Goal: Communication & Community: Answer question/provide support

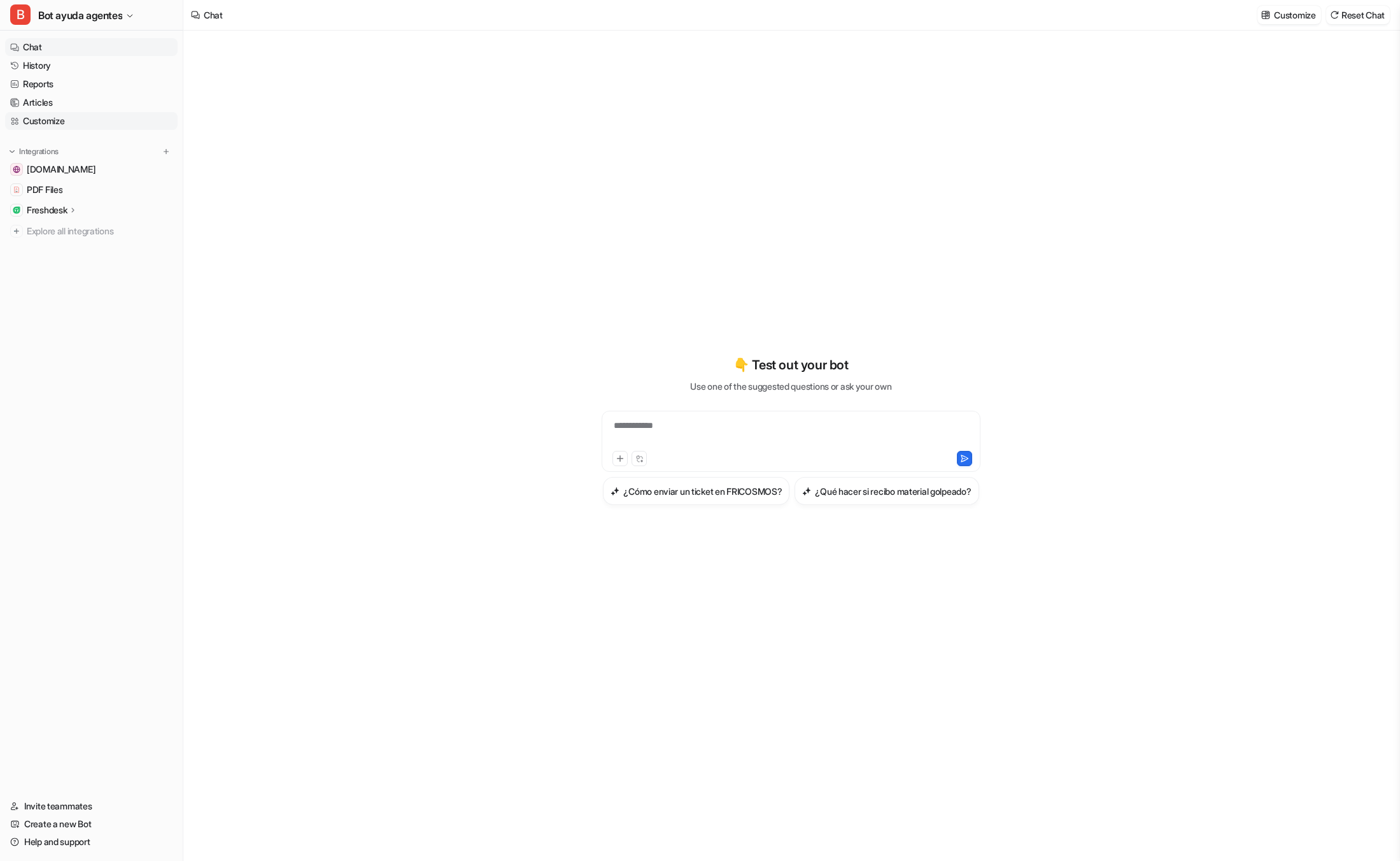
click at [41, 119] on link "Customize" at bounding box center [92, 121] width 173 height 18
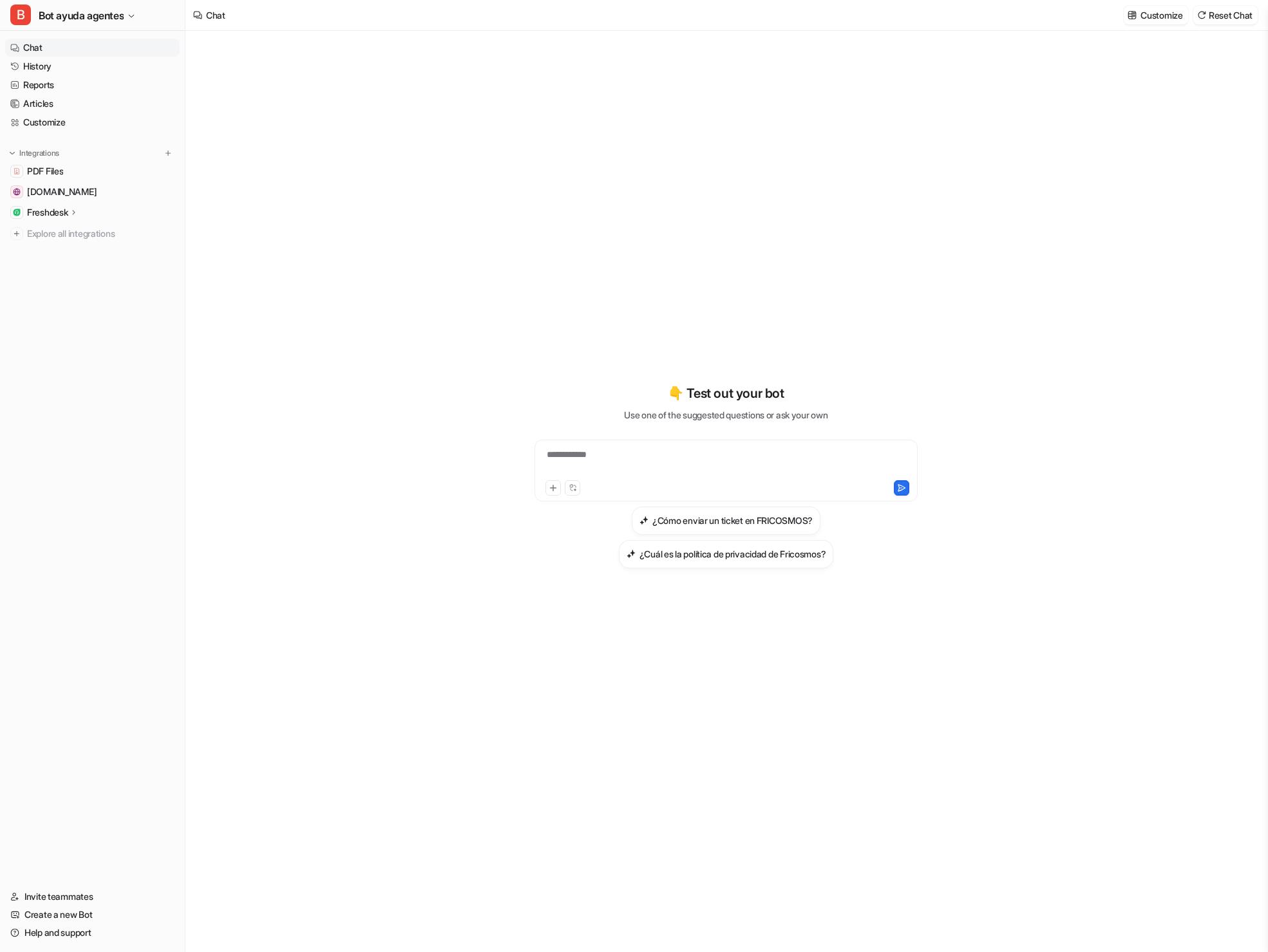
click at [53, 46] on link "Chat" at bounding box center [93, 48] width 175 height 18
paste div
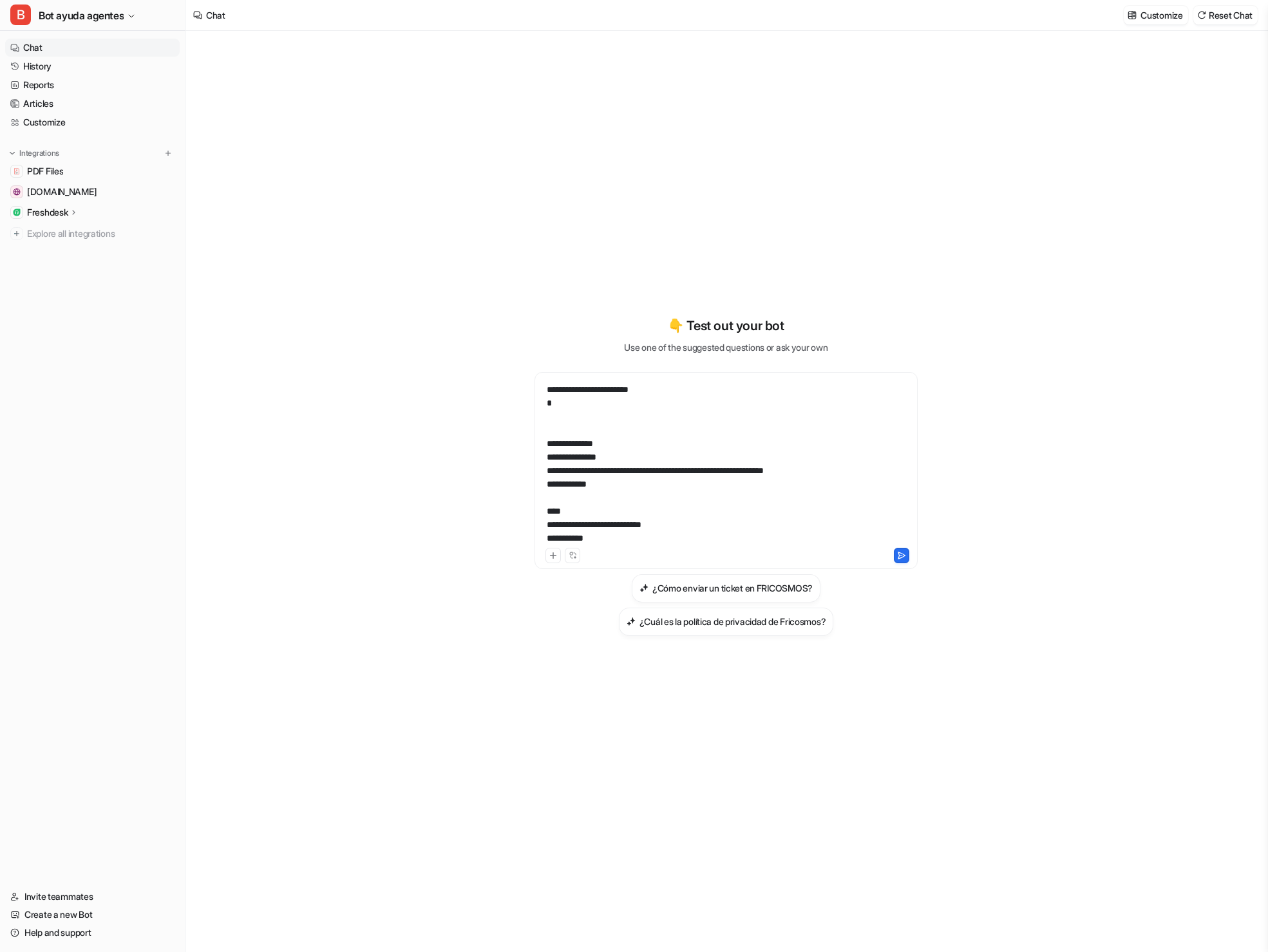
scroll to position [119, 0]
click at [900, 556] on icon at bounding box center [902, 555] width 9 height 9
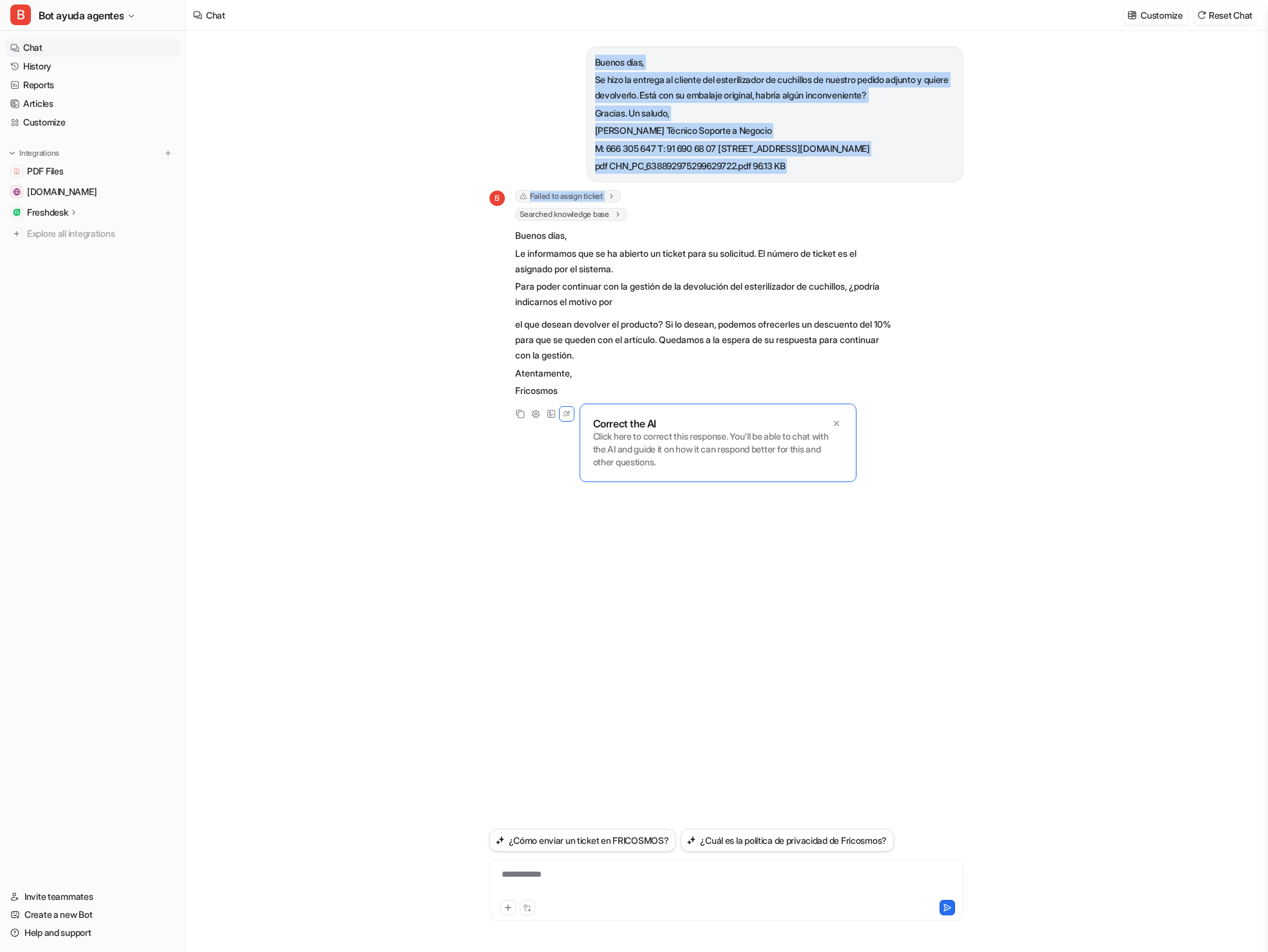
drag, startPoint x: 594, startPoint y: 59, endPoint x: 828, endPoint y: 208, distance: 277.4
click at [828, 208] on div "Buenos días, [PERSON_NAME] hizo la entrega al cliente del esterilizador de cuch…" at bounding box center [727, 427] width 474 height 794
click at [762, 113] on p "Gracias. Un saludo," at bounding box center [775, 113] width 360 height 15
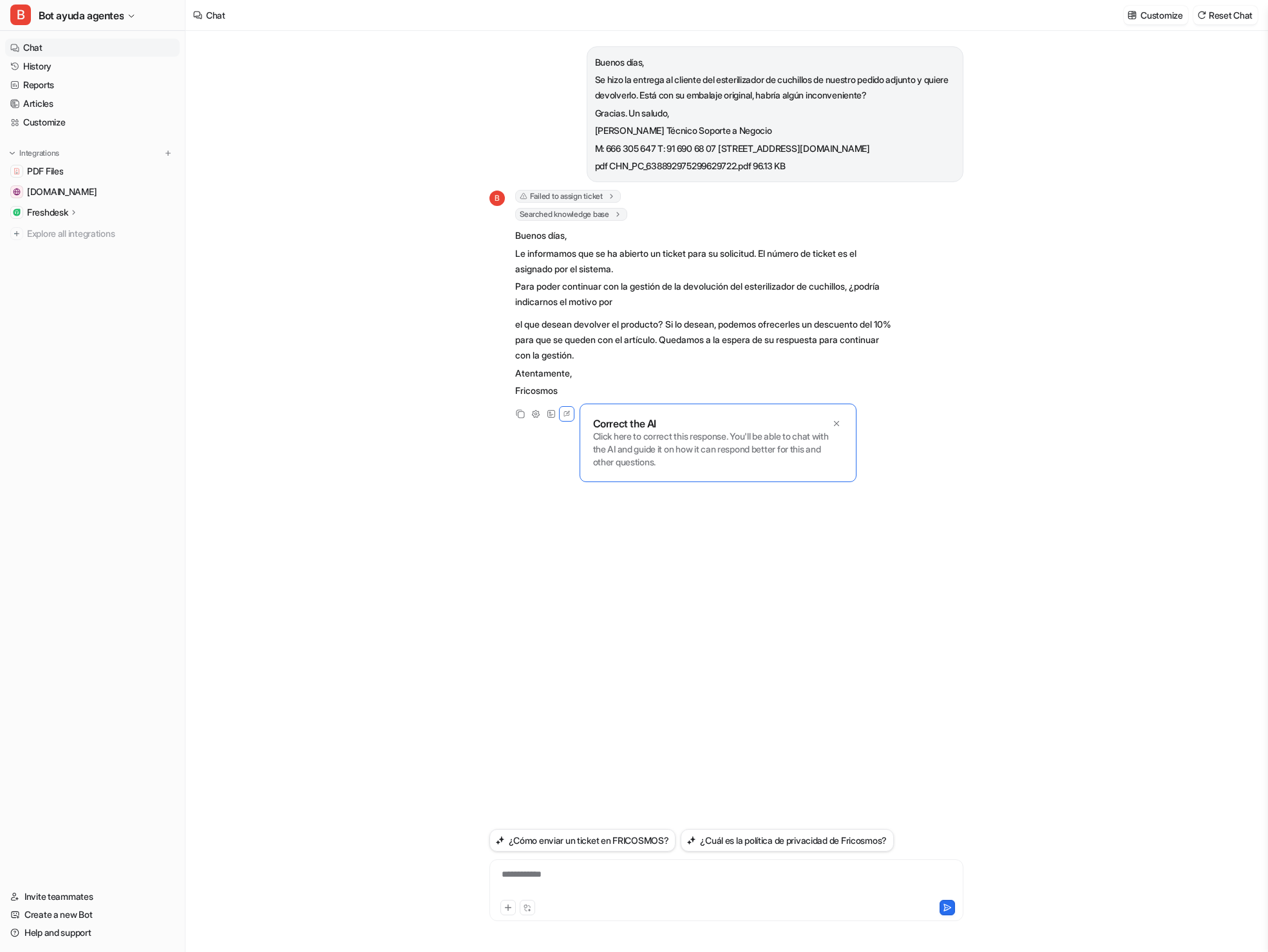
drag, startPoint x: 753, startPoint y: 164, endPoint x: 759, endPoint y: 162, distance: 6.3
click at [753, 157] on p "M: 666 305 647 T: 91 690 68 07 [STREET_ADDRESS][DOMAIN_NAME]" at bounding box center [775, 148] width 360 height 15
drag, startPoint x: 743, startPoint y: 159, endPoint x: 563, endPoint y: 54, distance: 208.4
click at [563, 54] on div "Buenos días, [PERSON_NAME] hizo la entrega al cliente del esterilizador de cuch…" at bounding box center [727, 114] width 474 height 136
click at [461, 149] on div "Buenos días, [PERSON_NAME] hizo la entrega al cliente del esterilizador de cuch…" at bounding box center [726, 491] width 1081 height 921
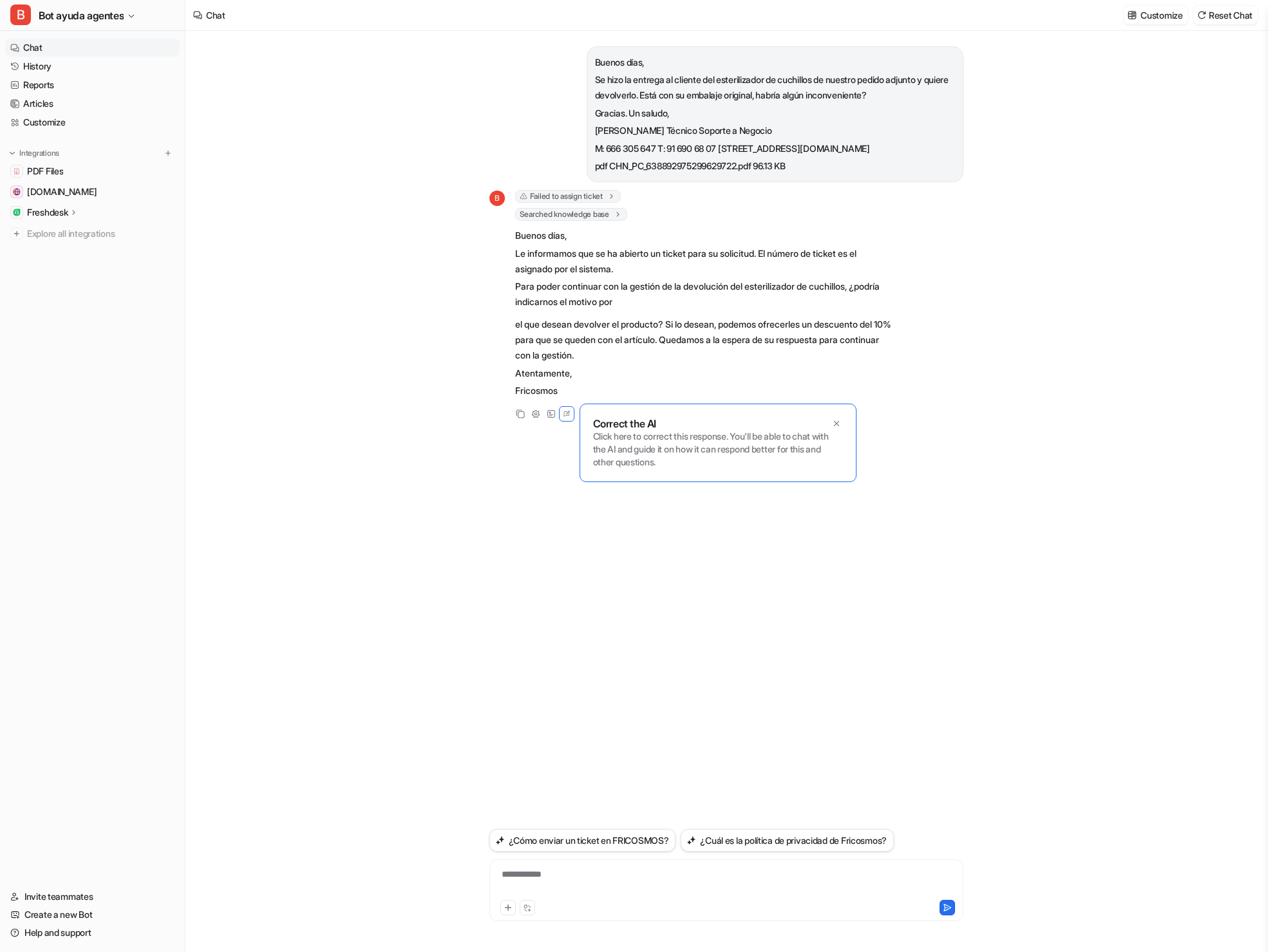
click at [524, 874] on div "**********" at bounding box center [726, 883] width 468 height 30
click at [516, 868] on div at bounding box center [726, 883] width 468 height 30
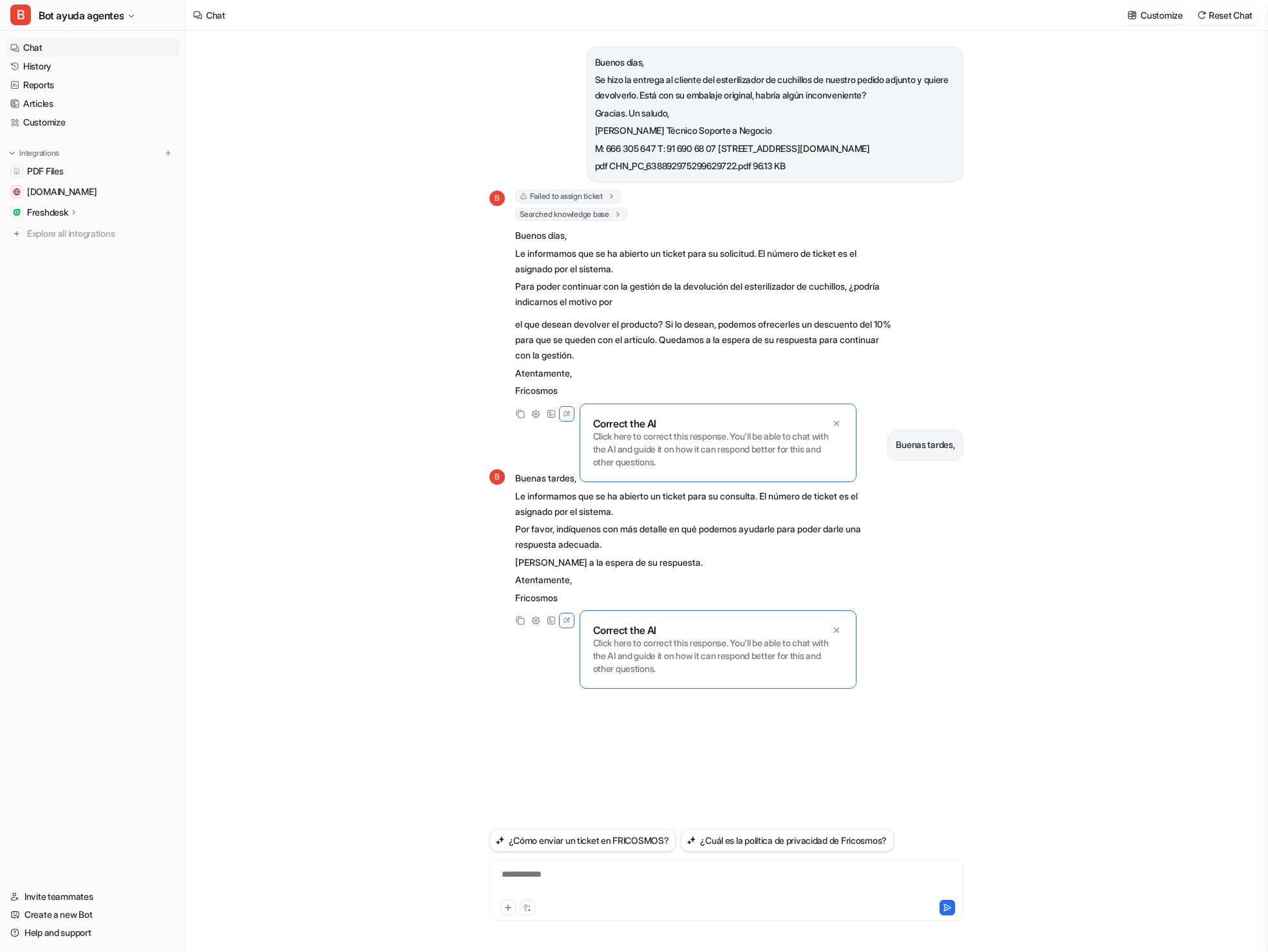
click at [506, 875] on div "**********" at bounding box center [726, 883] width 468 height 30
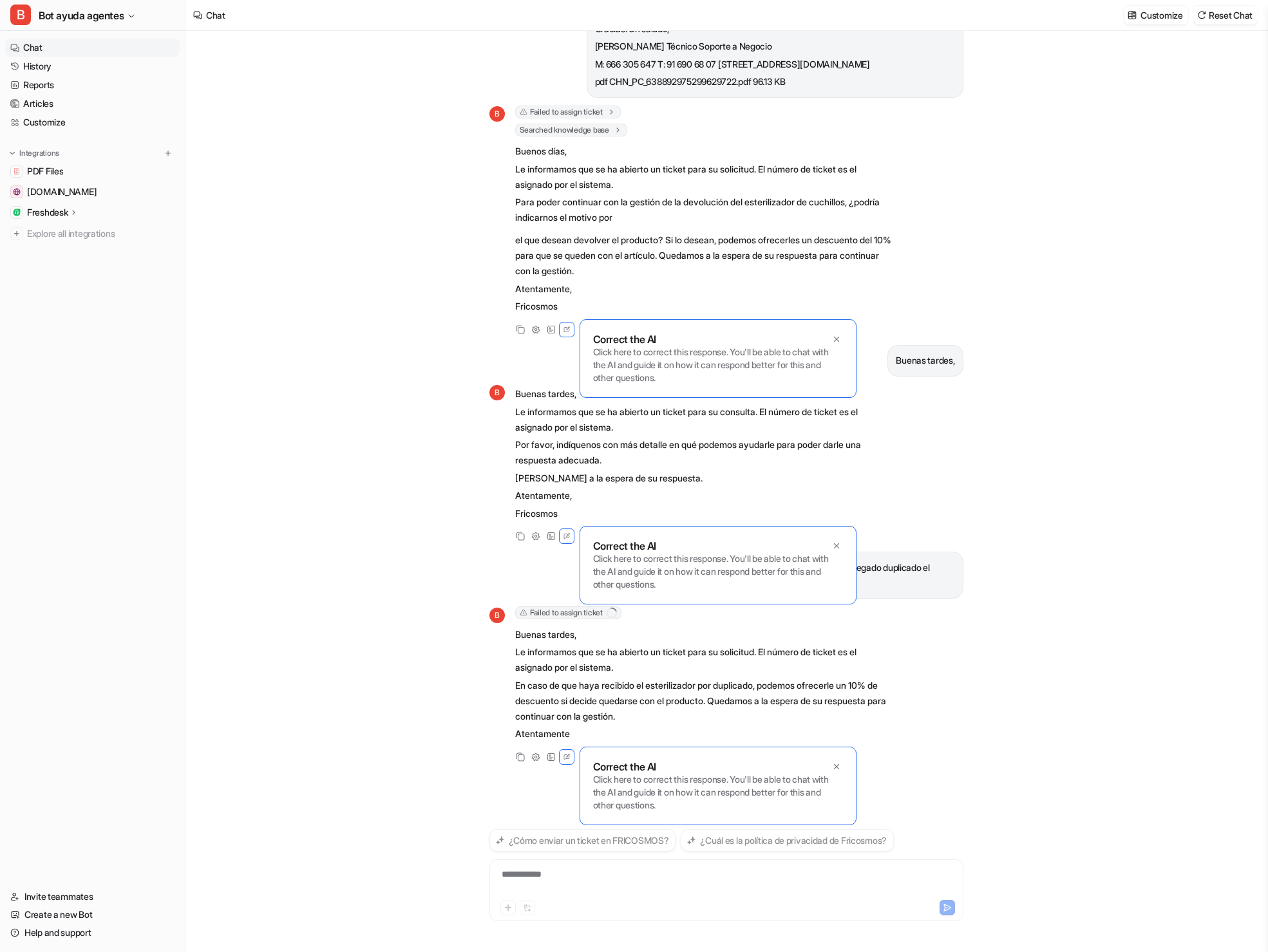
scroll to position [117, 0]
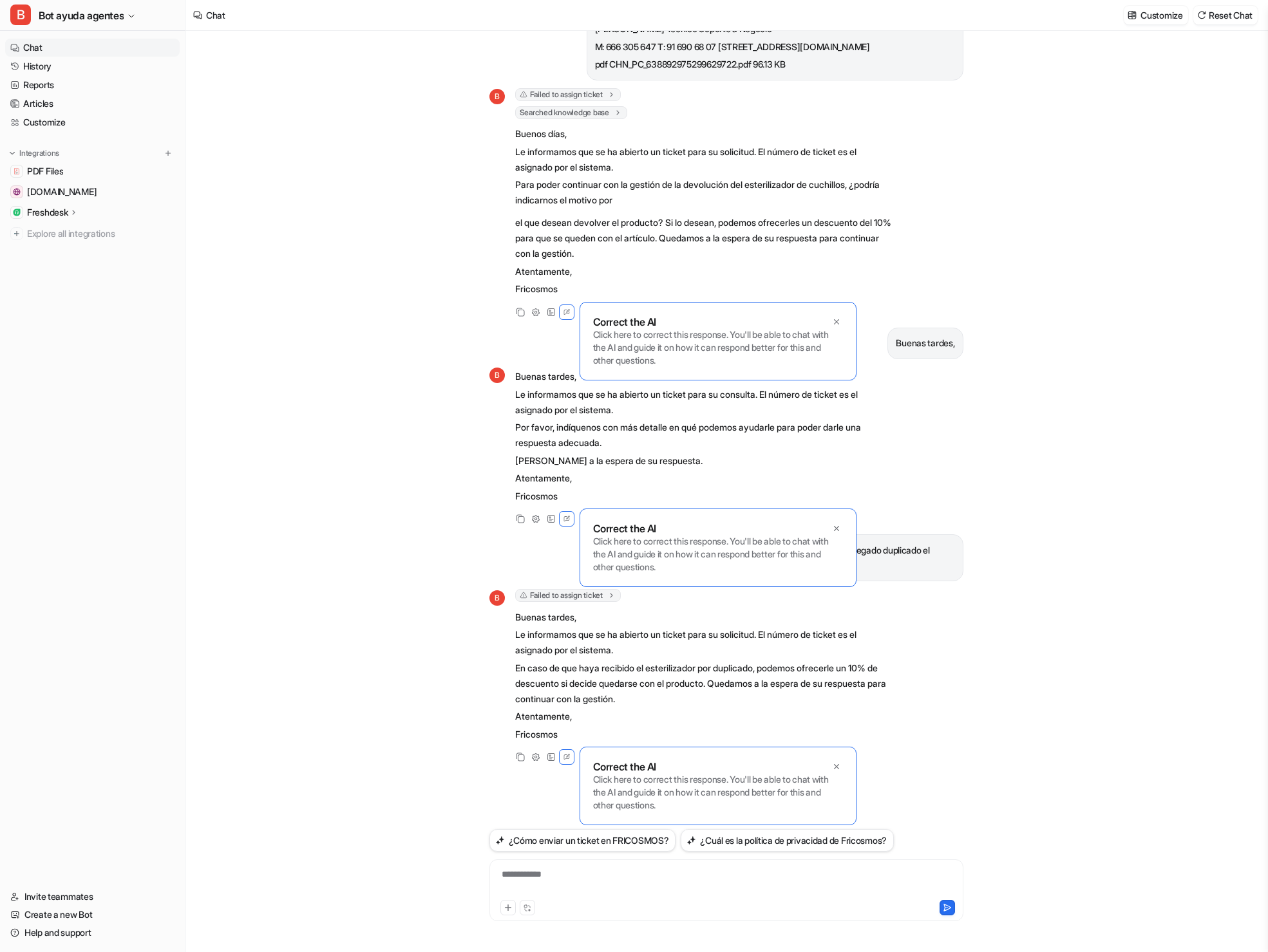
click at [587, 865] on div "**********" at bounding box center [727, 890] width 474 height 62
click at [569, 882] on div at bounding box center [726, 883] width 468 height 30
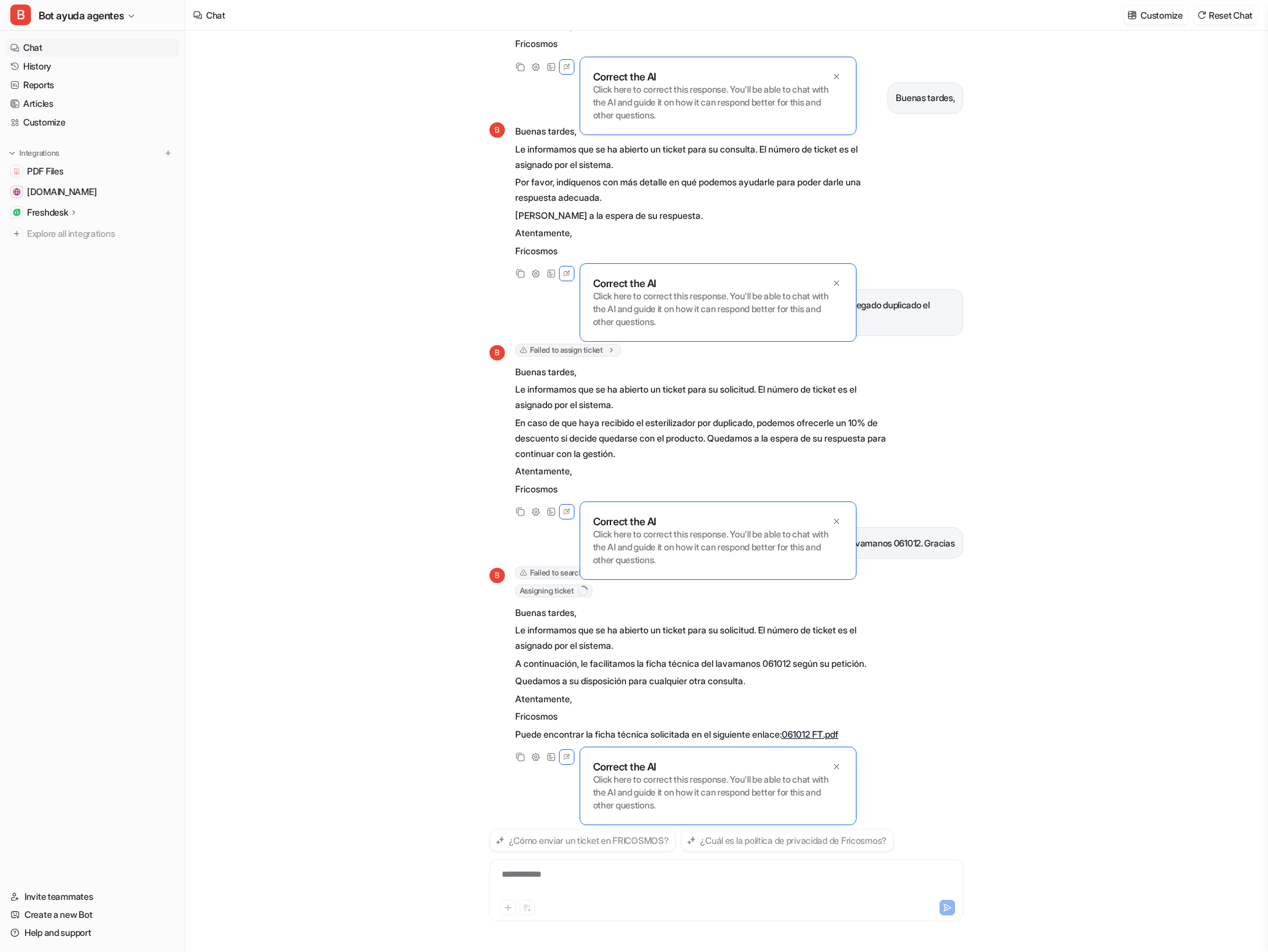
scroll to position [362, 0]
click at [826, 734] on link "061012 FT.pdf" at bounding box center [810, 735] width 57 height 11
